Goal: Information Seeking & Learning: Learn about a topic

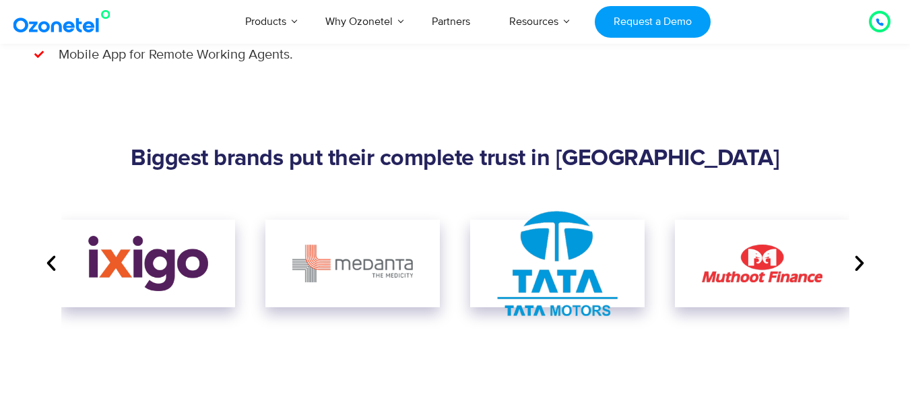
scroll to position [1483, 0]
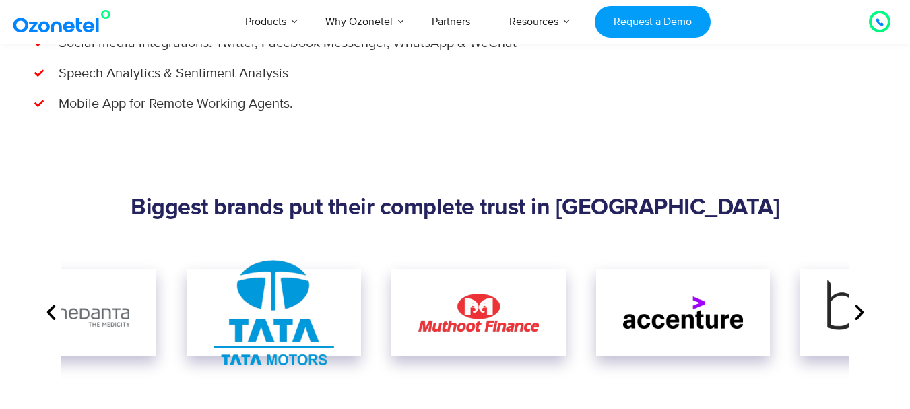
click at [266, 283] on img "7 / 8" at bounding box center [274, 312] width 121 height 105
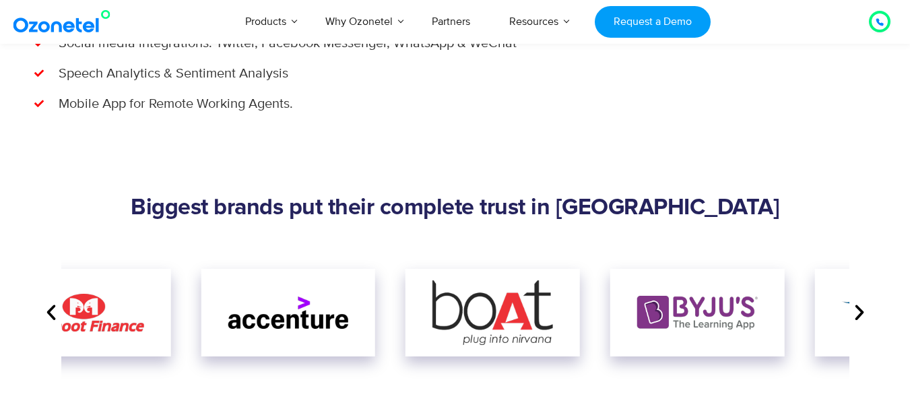
click at [93, 265] on div "Image Carousel" at bounding box center [455, 313] width 789 height 142
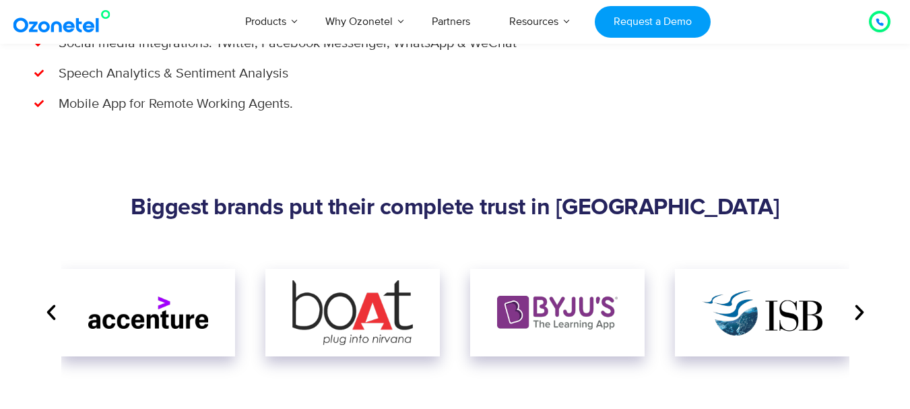
drag, startPoint x: 560, startPoint y: 262, endPoint x: 243, endPoint y: 262, distance: 317.4
click at [243, 262] on div "Image Carousel" at bounding box center [455, 313] width 789 height 142
drag, startPoint x: 758, startPoint y: 369, endPoint x: 393, endPoint y: 373, distance: 365.3
click at [393, 373] on div "Image Carousel" at bounding box center [455, 313] width 789 height 142
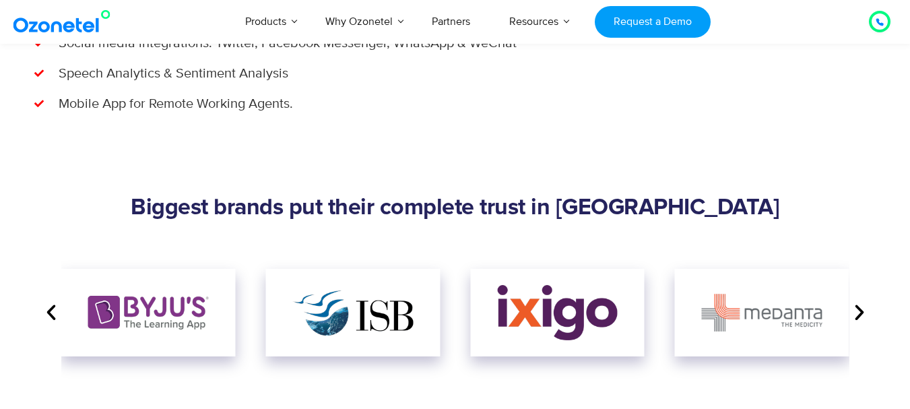
click at [497, 318] on img "5 / 8" at bounding box center [557, 313] width 121 height 56
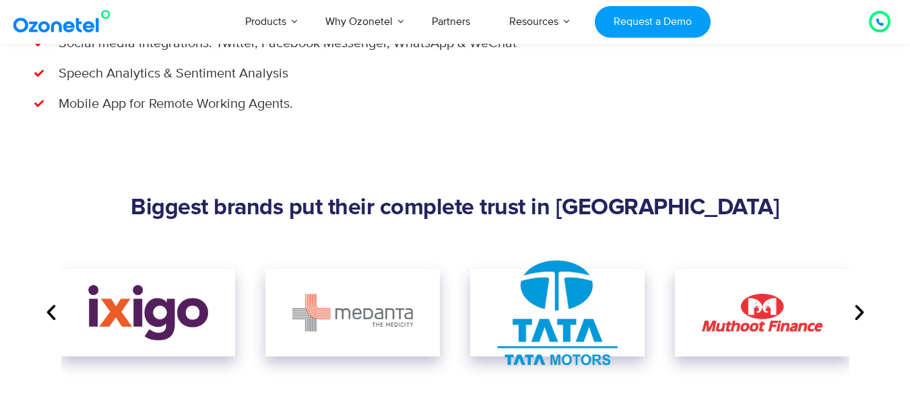
drag, startPoint x: 579, startPoint y: 313, endPoint x: 227, endPoint y: 317, distance: 351.8
click at [227, 317] on div "Image Carousel" at bounding box center [455, 313] width 789 height 142
click at [497, 315] on img "7 / 8" at bounding box center [557, 312] width 121 height 105
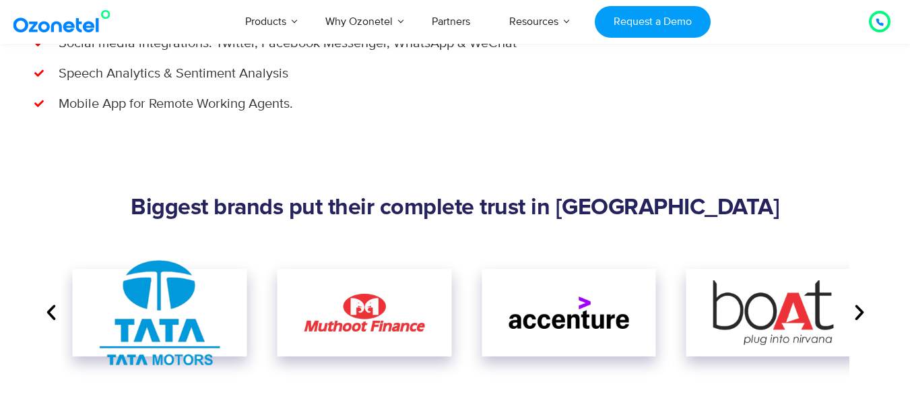
click at [453, 313] on div "Image Carousel" at bounding box center [455, 313] width 789 height 142
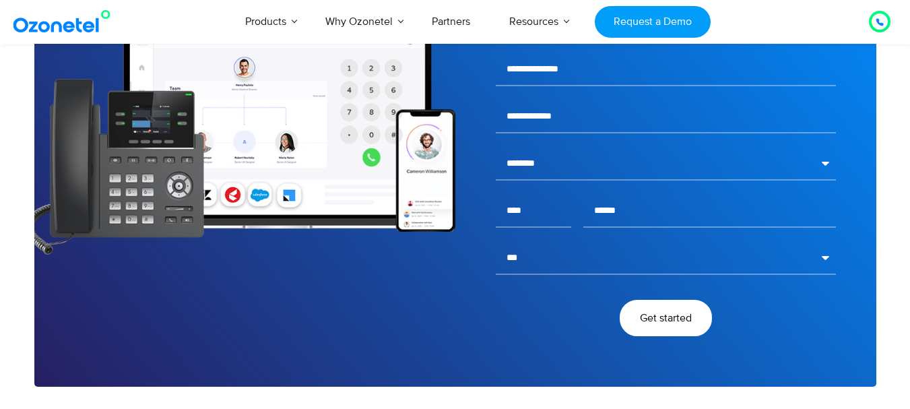
scroll to position [2291, 0]
